Goal: Check status: Check status

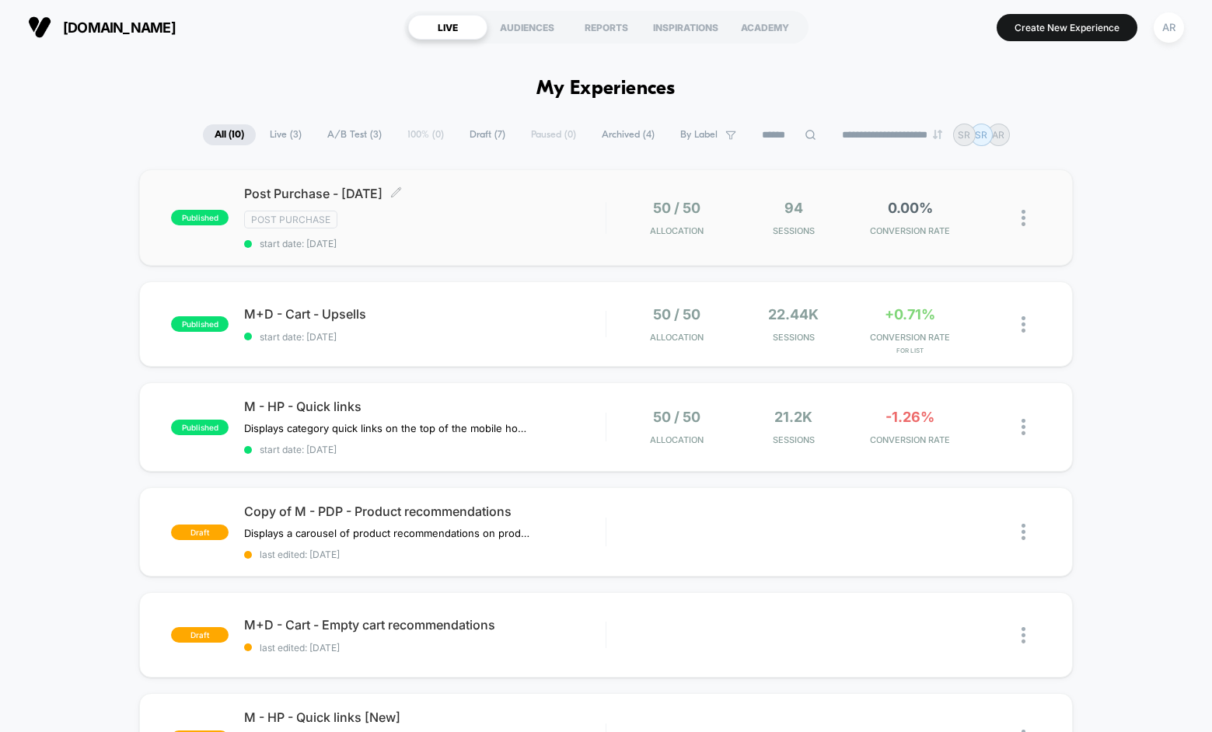
click at [482, 216] on div "Post Purchase" at bounding box center [424, 220] width 361 height 18
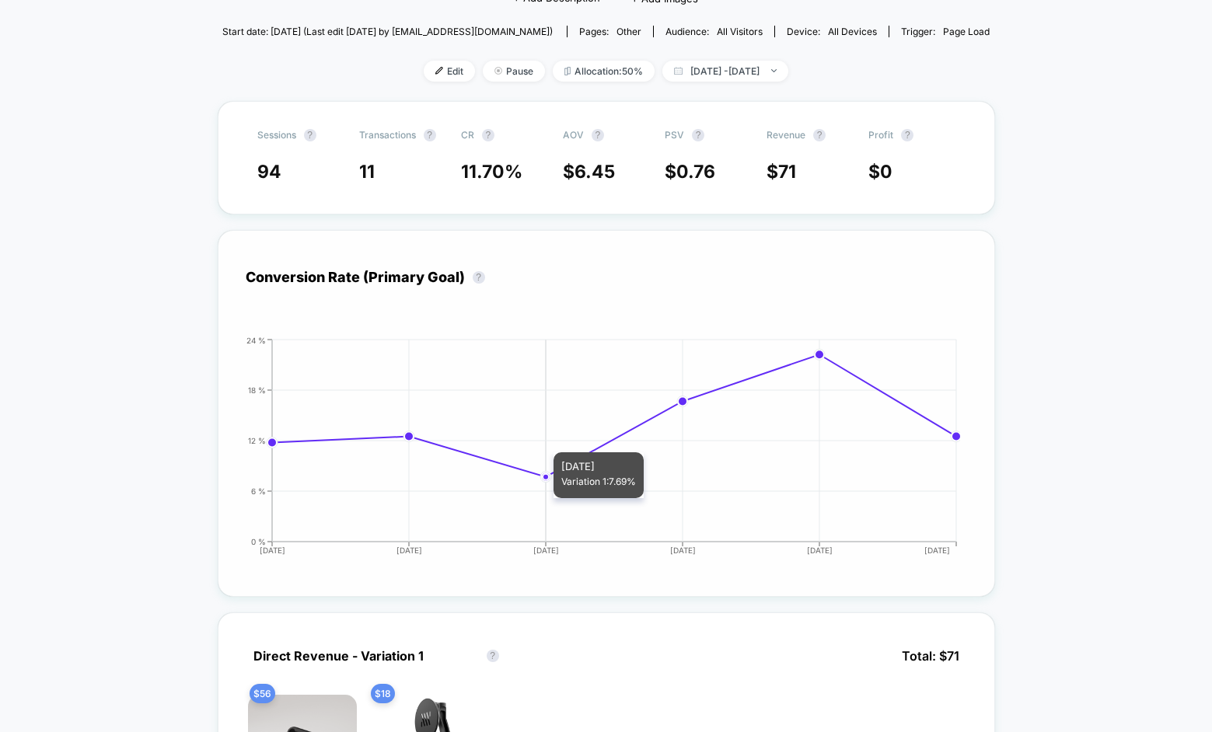
scroll to position [255, 0]
